Goal: Information Seeking & Learning: Find specific fact

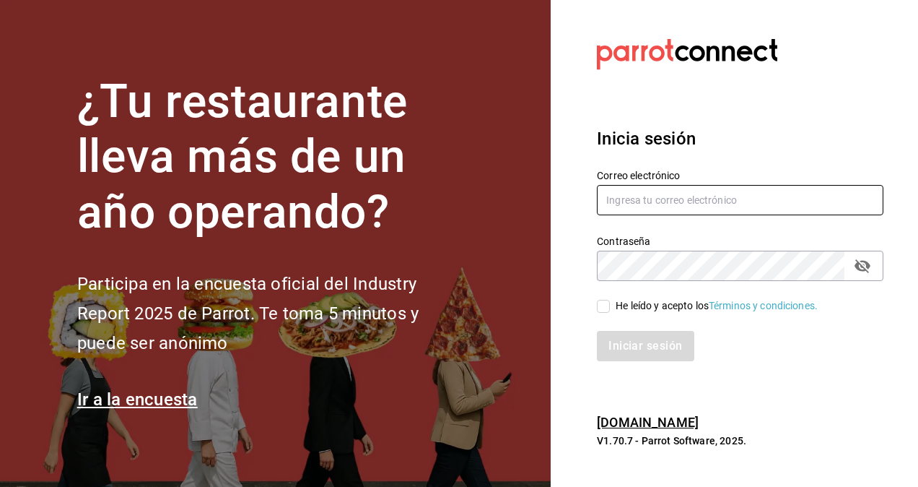
type input "[EMAIL_ADDRESS][PERSON_NAME][DOMAIN_NAME]"
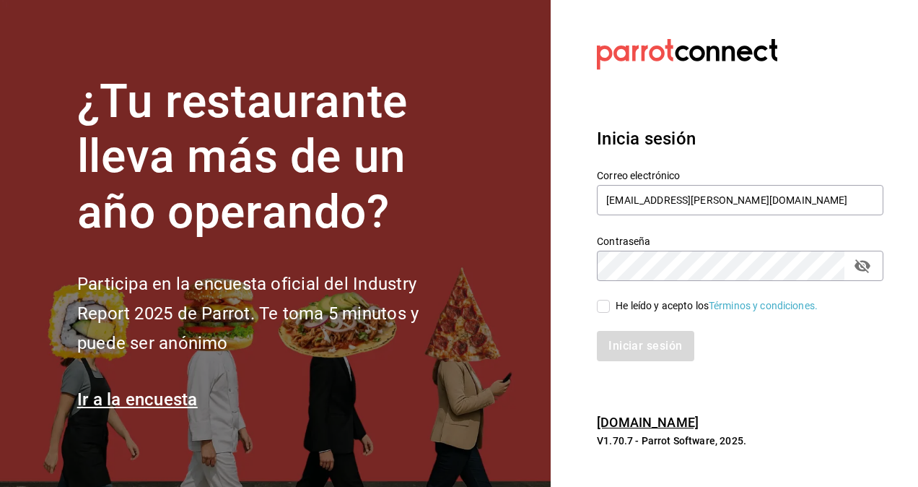
click at [599, 308] on input "He leído y acepto los Términos y condiciones." at bounding box center [603, 306] width 13 height 13
checkbox input "true"
click at [638, 343] on button "Iniciar sesión" at bounding box center [646, 346] width 98 height 30
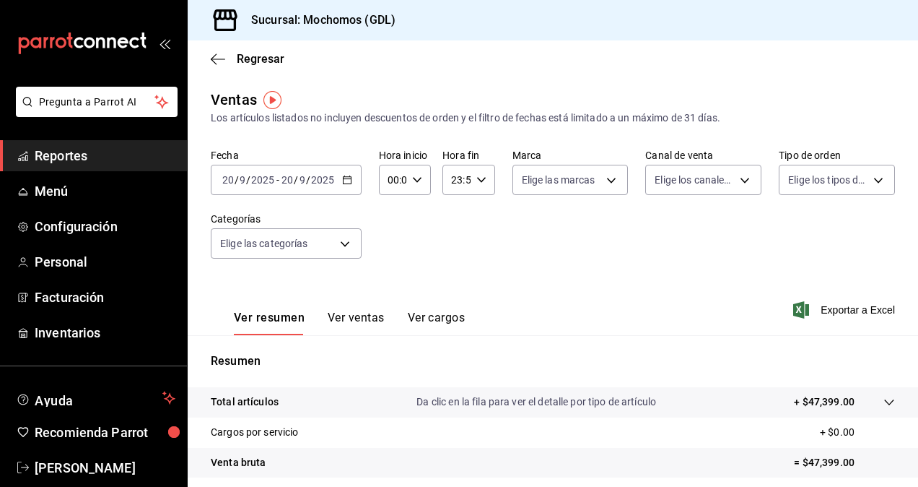
click at [295, 175] on span "/" at bounding box center [296, 180] width 4 height 12
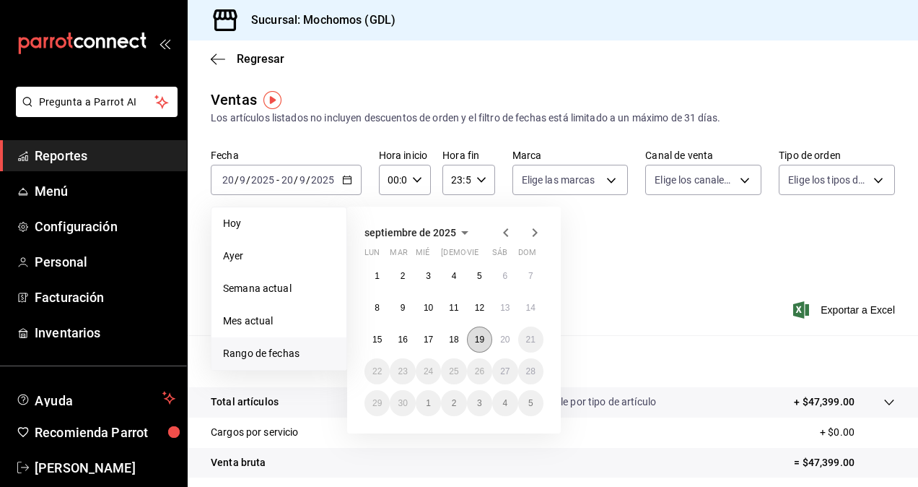
click at [485, 344] on button "19" at bounding box center [479, 339] width 25 height 26
click at [500, 344] on abbr "20" at bounding box center [504, 339] width 9 height 10
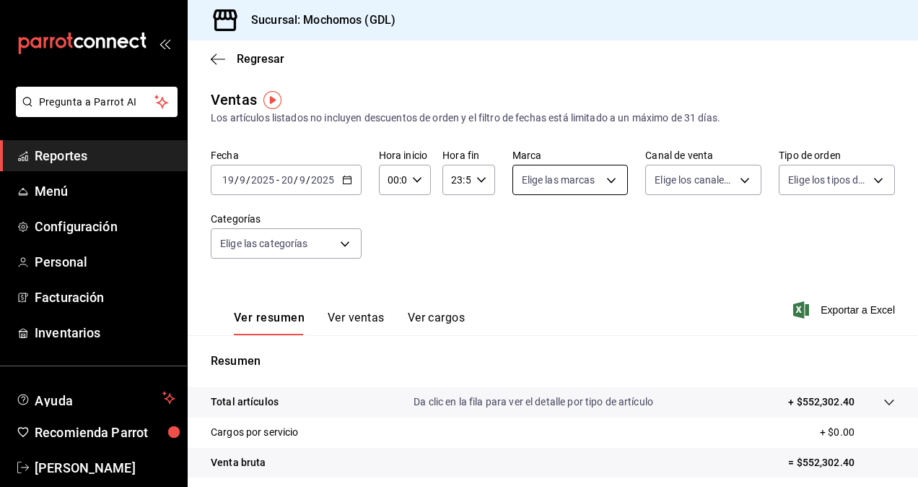
click at [591, 190] on body "Pregunta a Parrot AI Reportes Menú Configuración Personal Facturación Inventari…" at bounding box center [459, 243] width 918 height 487
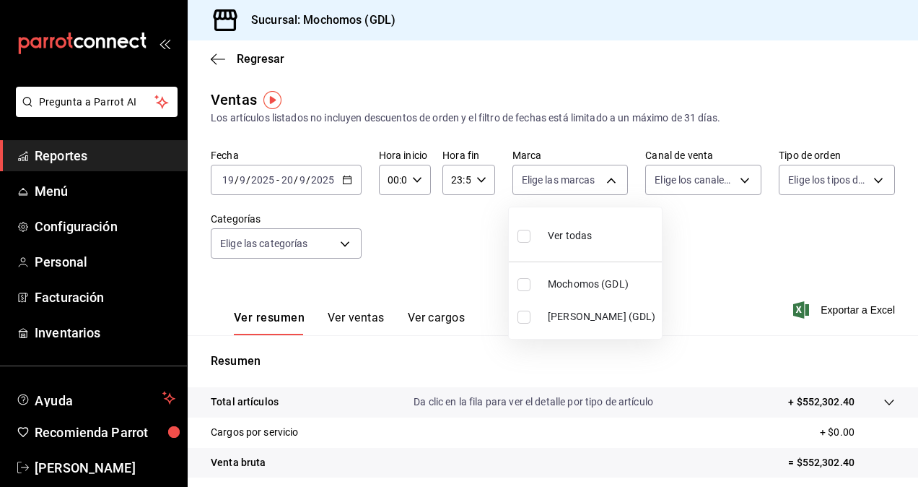
click at [518, 314] on input "checkbox" at bounding box center [524, 316] width 13 height 13
checkbox input "true"
type input "9cac9703-0c5a-4d8b-addd-5b6b571d65b9"
click at [721, 269] on div at bounding box center [459, 243] width 918 height 487
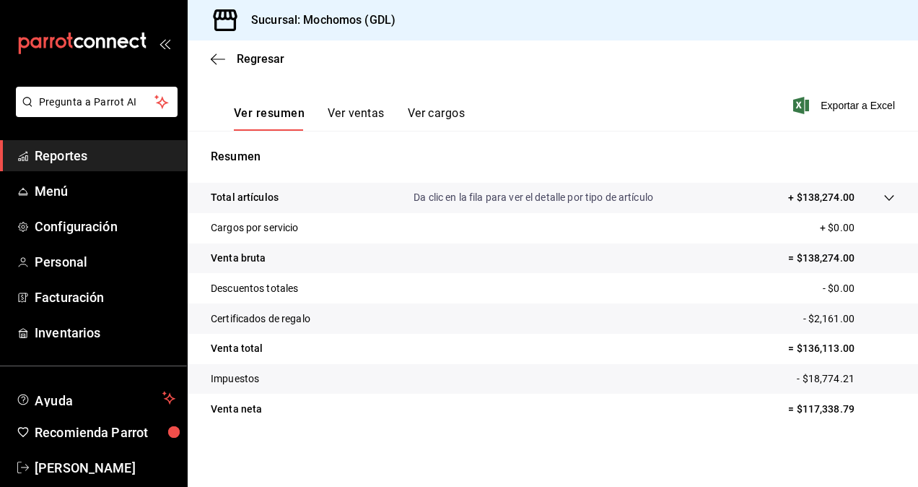
scroll to position [205, 0]
click at [823, 408] on p "= $117,338.79" at bounding box center [841, 408] width 107 height 15
copy p "117,338.79"
